Goal: Information Seeking & Learning: Find specific fact

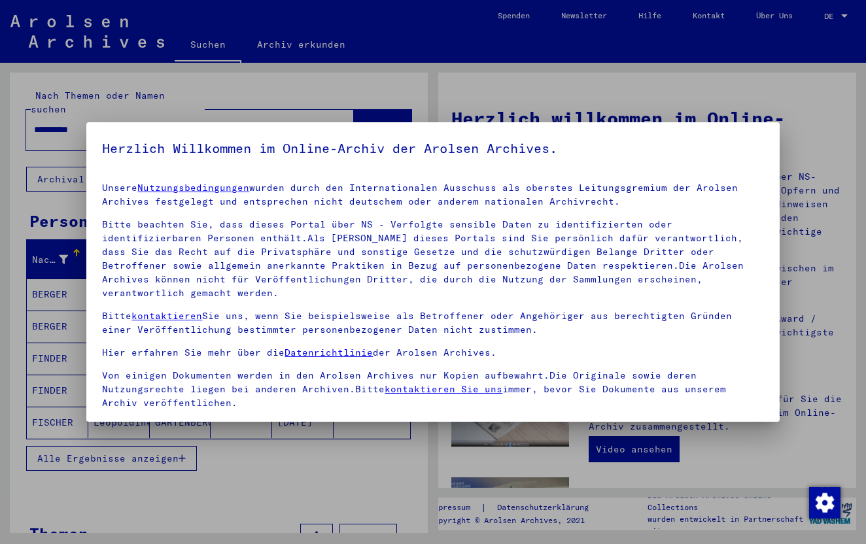
click at [109, 315] on p "Bitte kontaktieren Sie uns, wenn Sie beispielsweise als Betroffener oder Angehö…" at bounding box center [432, 322] width 661 height 27
click at [842, 15] on div at bounding box center [433, 272] width 866 height 544
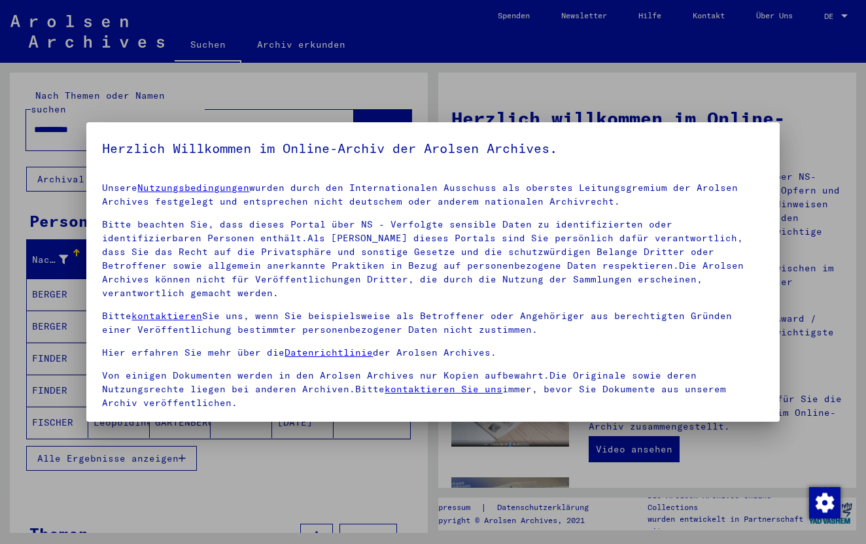
click at [842, 15] on div at bounding box center [433, 272] width 866 height 544
click at [845, 18] on div at bounding box center [433, 272] width 866 height 544
click at [109, 422] on span at bounding box center [107, 427] width 10 height 10
click at [209, 451] on div at bounding box center [433, 272] width 866 height 544
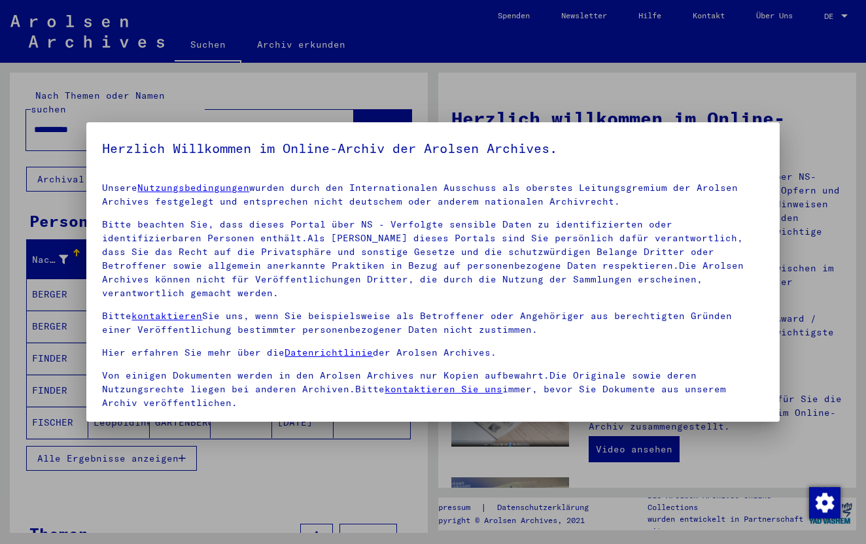
click at [563, 86] on div at bounding box center [433, 272] width 866 height 544
click at [108, 422] on span at bounding box center [107, 427] width 10 height 10
click at [266, 291] on div "Unsere Nutzungsbedingungen wurden durch den Internationalen Ausschuss als obers…" at bounding box center [432, 295] width 661 height 229
click at [282, 44] on div at bounding box center [433, 272] width 866 height 544
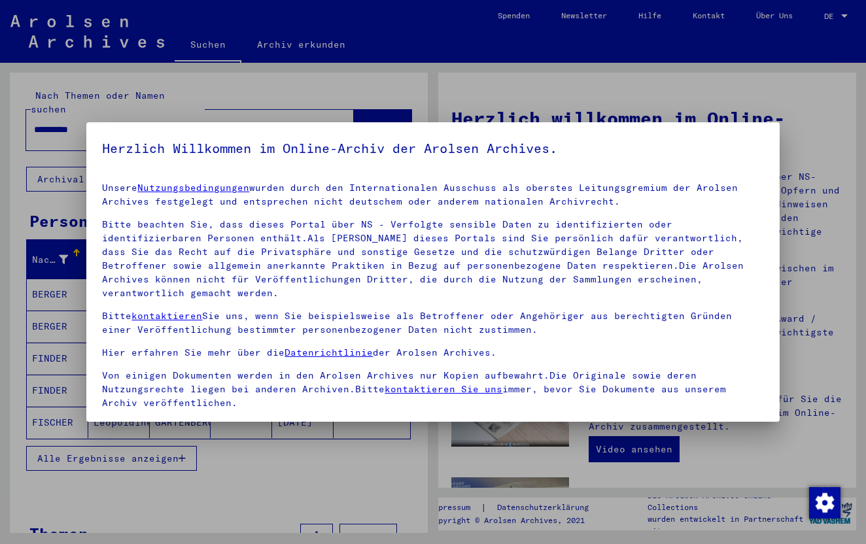
click at [282, 44] on div at bounding box center [433, 272] width 866 height 544
click at [96, 116] on div at bounding box center [433, 272] width 866 height 544
click at [89, 116] on div at bounding box center [433, 272] width 866 height 544
click at [33, 130] on div at bounding box center [433, 272] width 866 height 544
